Goal: Information Seeking & Learning: Understand process/instructions

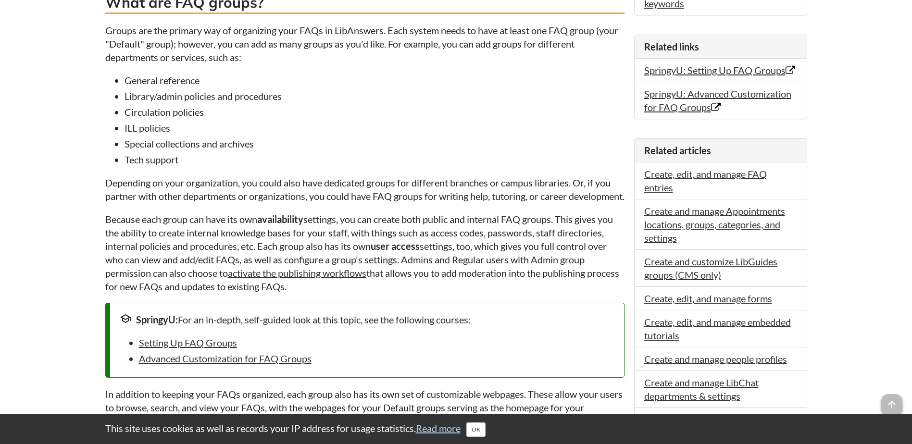
scroll to position [577, 0]
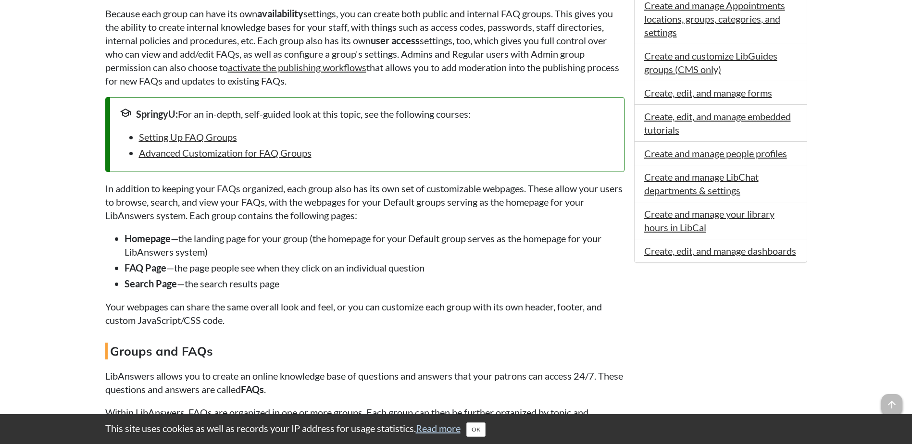
click at [301, 259] on li "Homepage —the landing page for your group (the homepage for your Default group …" at bounding box center [375, 245] width 500 height 27
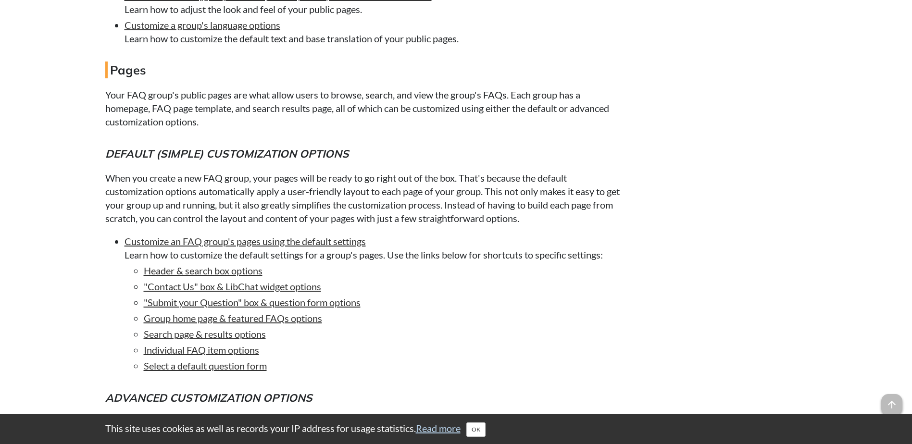
scroll to position [1683, 0]
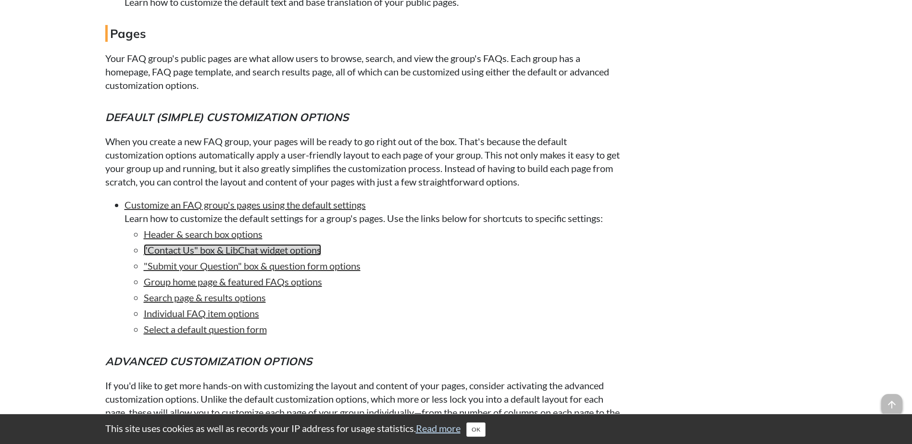
click at [234, 256] on link ""Contact Us" box & LibChat widget options" at bounding box center [232, 250] width 177 height 12
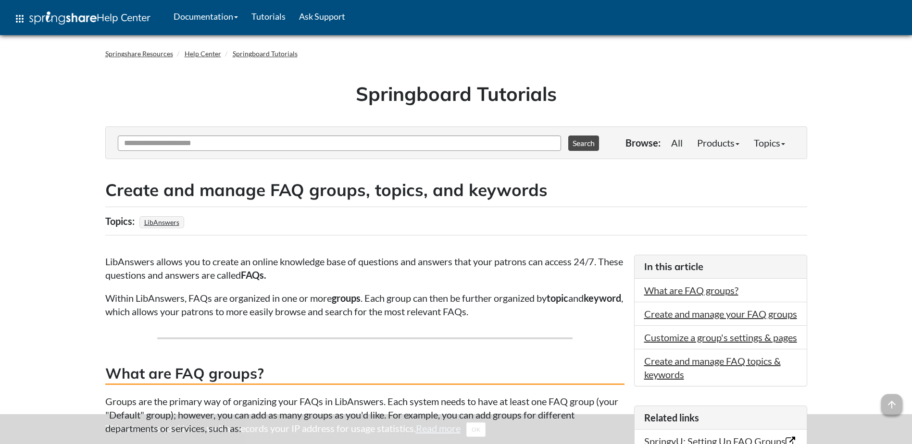
scroll to position [1683, 0]
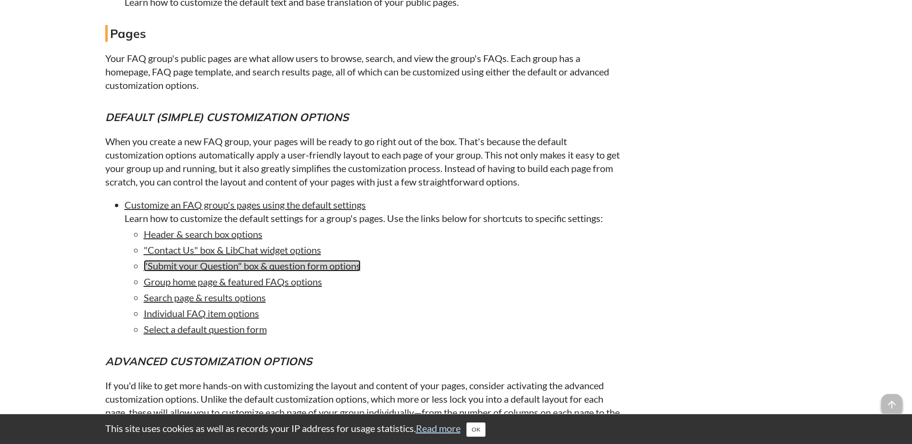
click at [249, 272] on link ""Submit your Question" box & question form options" at bounding box center [252, 266] width 217 height 12
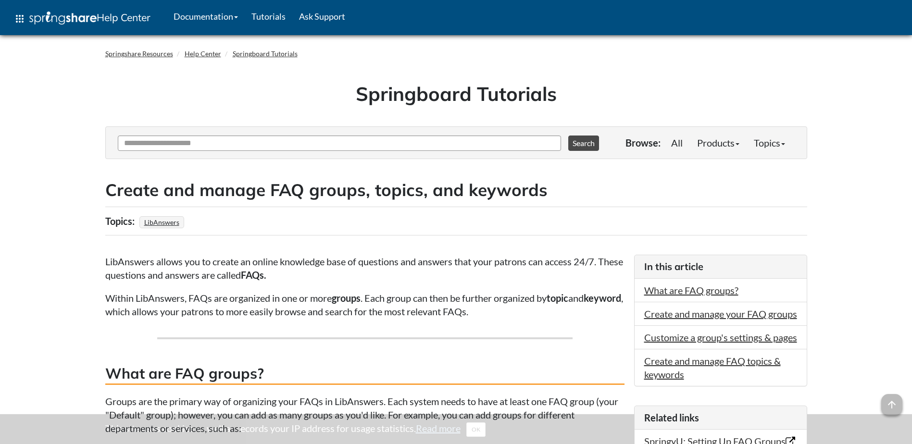
scroll to position [1683, 0]
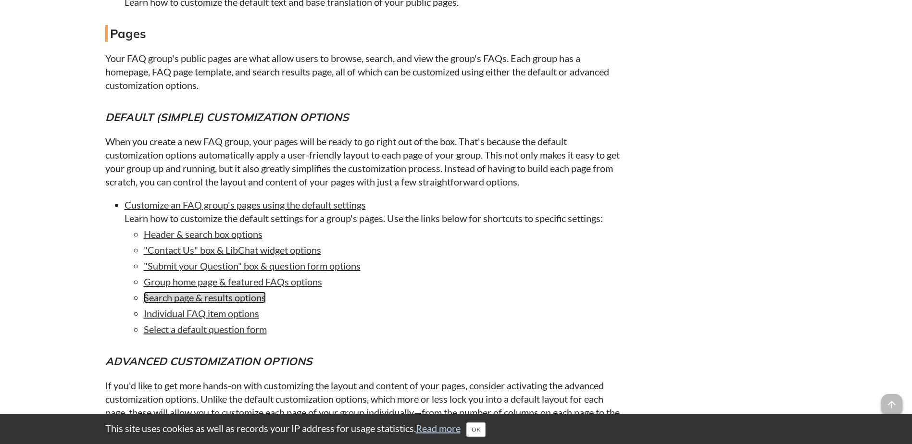
click at [227, 303] on link "Search page & results options" at bounding box center [205, 298] width 122 height 12
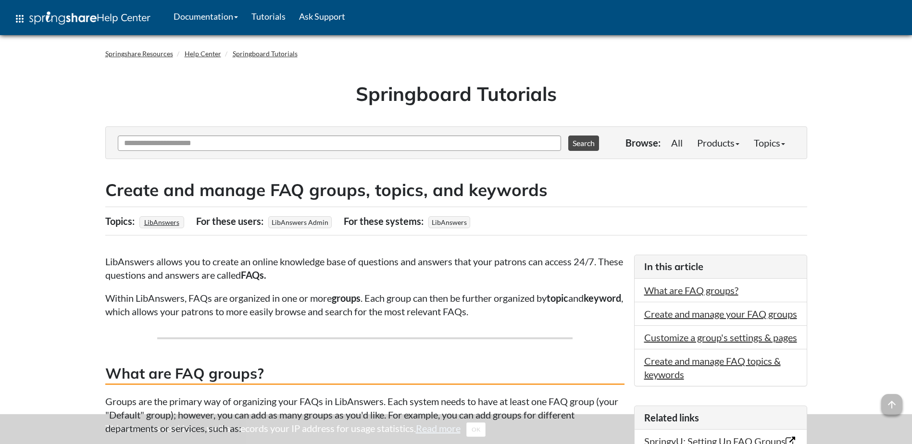
scroll to position [1683, 0]
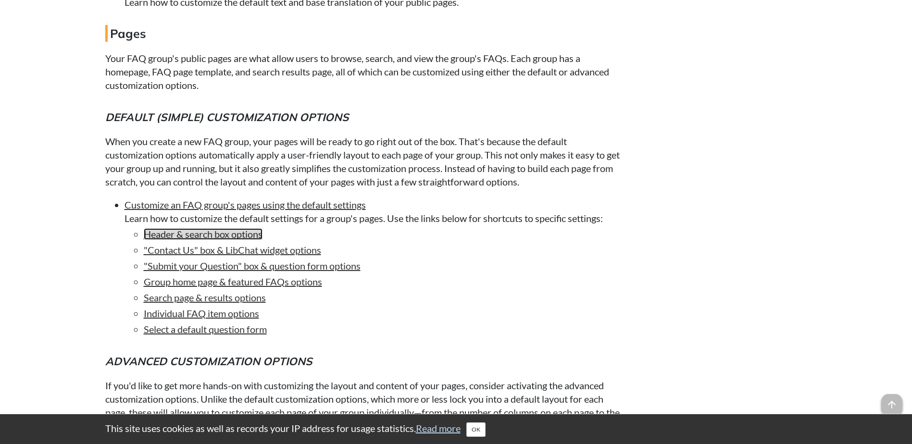
click at [237, 240] on link "Header & search box options" at bounding box center [203, 234] width 119 height 12
